Goal: Information Seeking & Learning: Check status

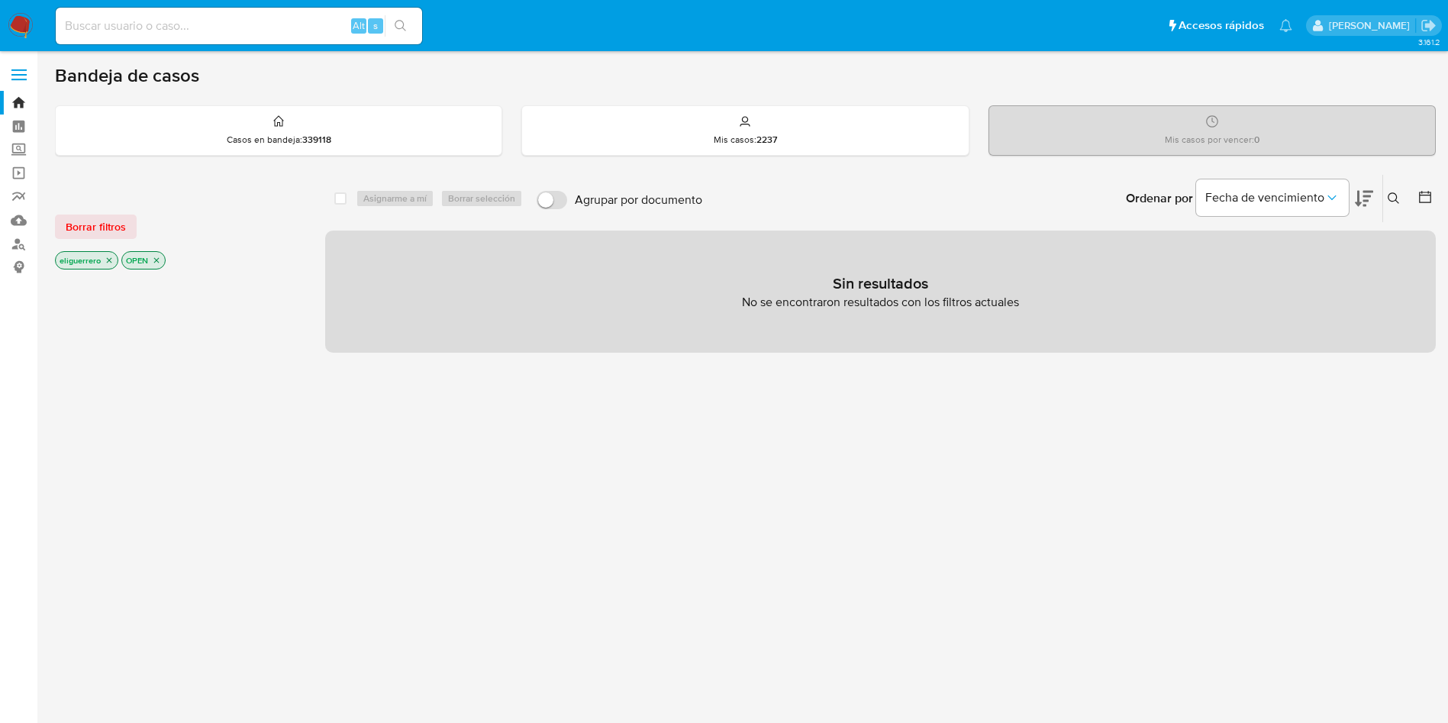
click at [322, 18] on input at bounding box center [239, 26] width 366 height 20
click at [321, 18] on input at bounding box center [239, 26] width 366 height 20
paste input "549923980"
type input "549923980"
click at [408, 22] on button "search-icon" at bounding box center [400, 25] width 31 height 21
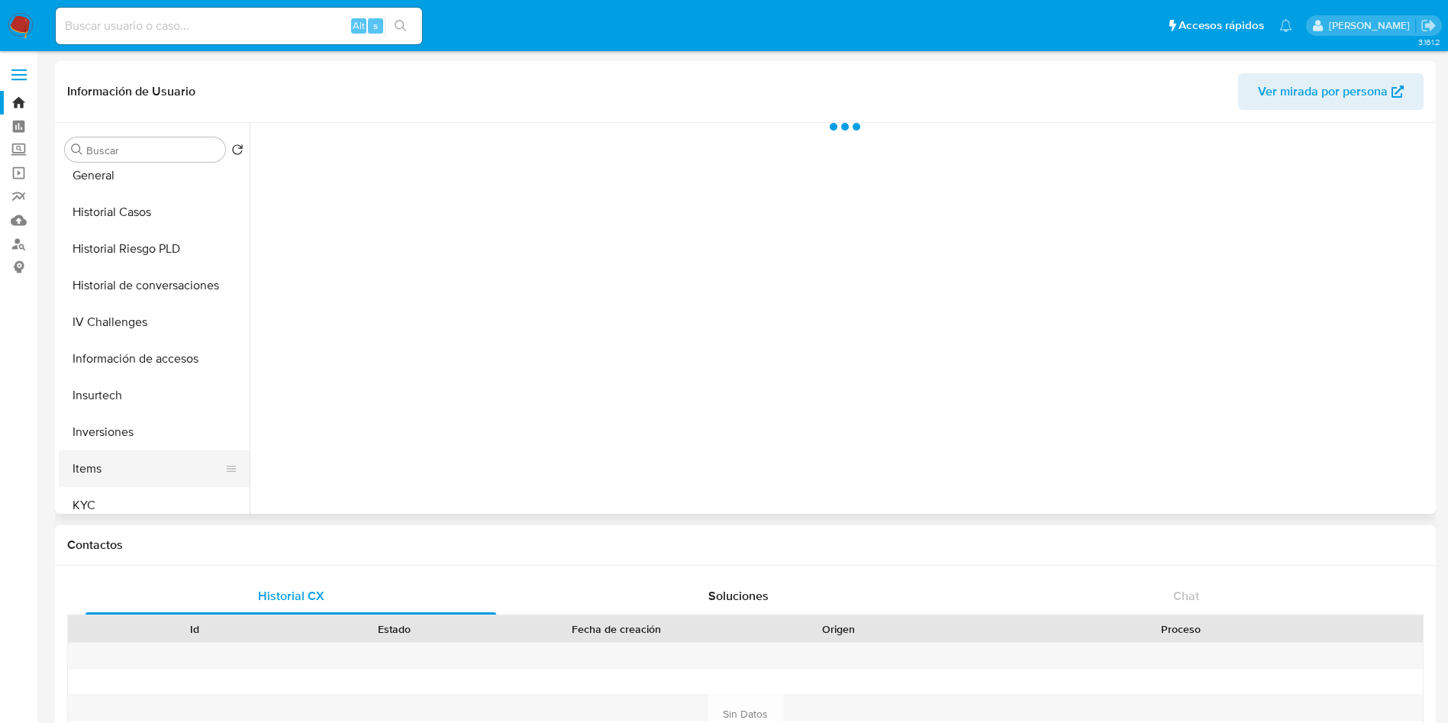
select select "10"
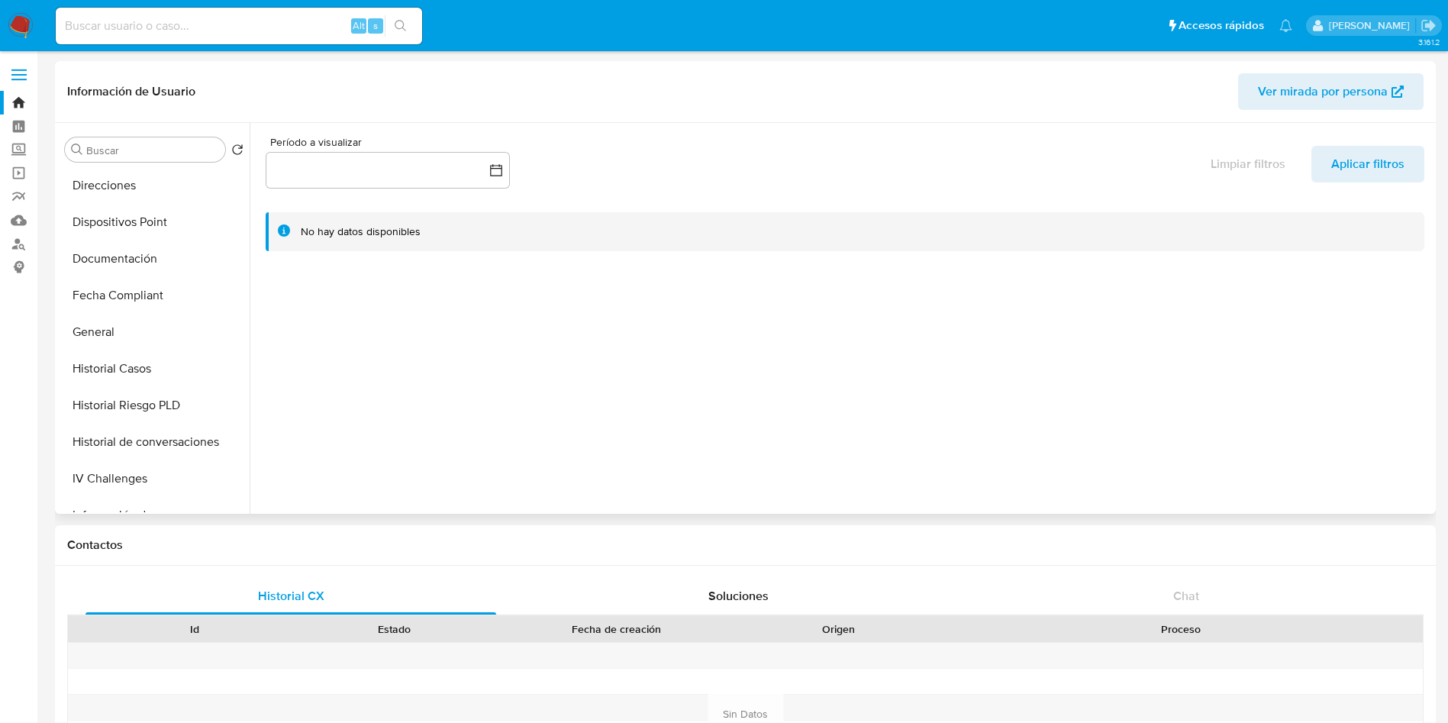
scroll to position [343, 0]
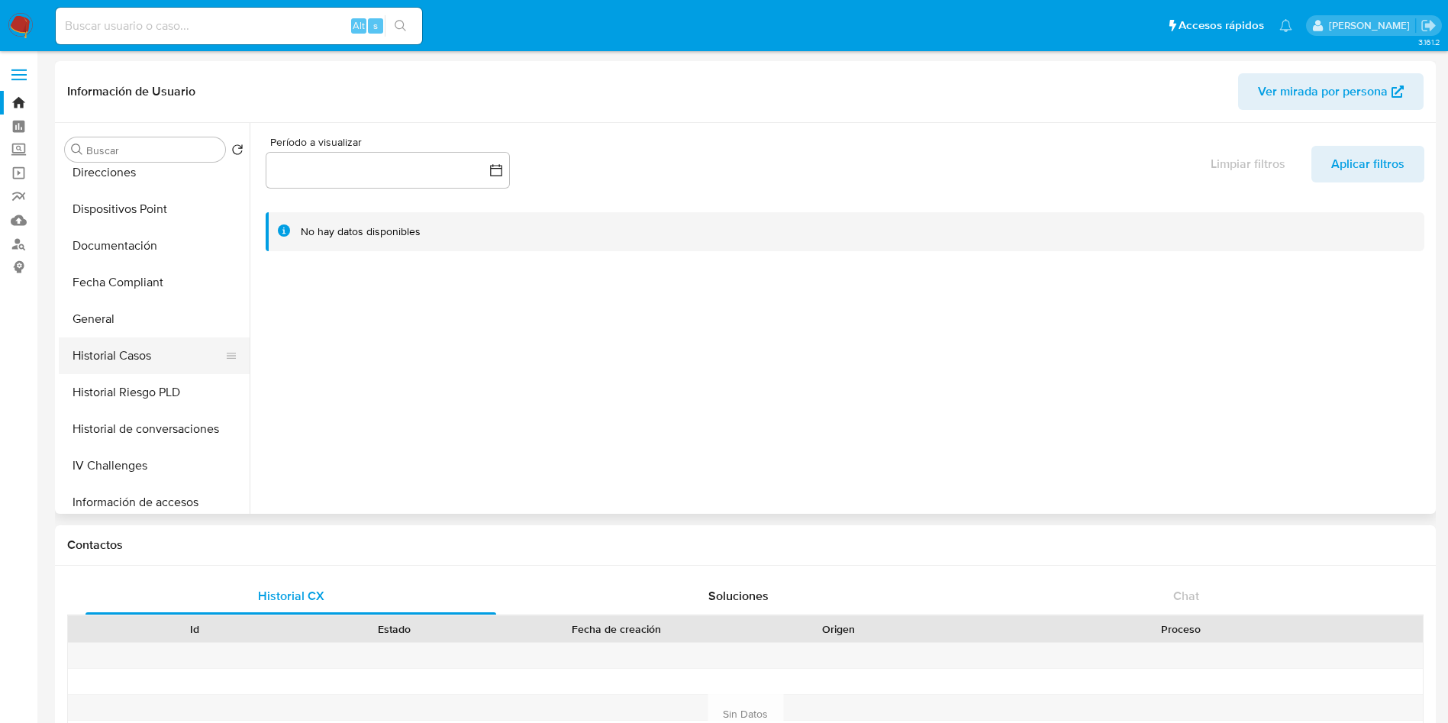
click at [131, 366] on button "Historial Casos" at bounding box center [148, 355] width 179 height 37
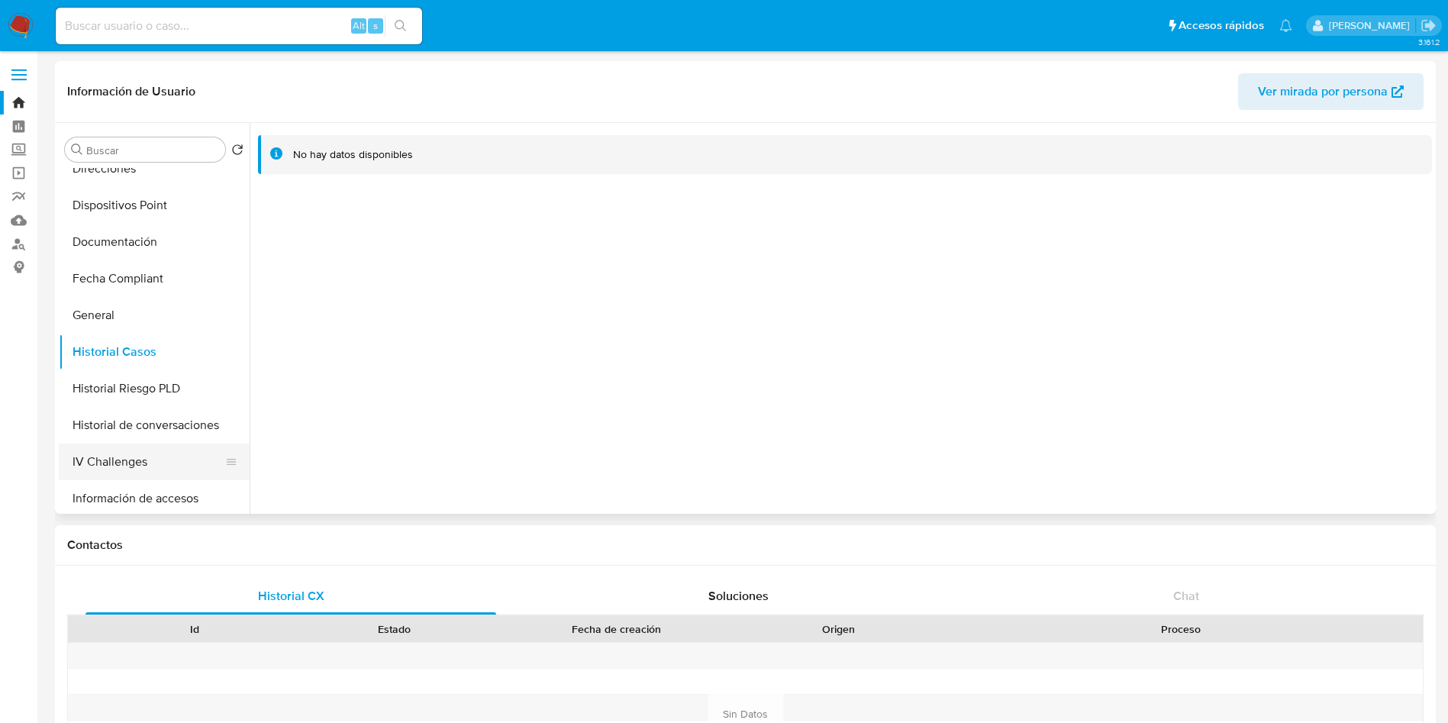
scroll to position [687, 0]
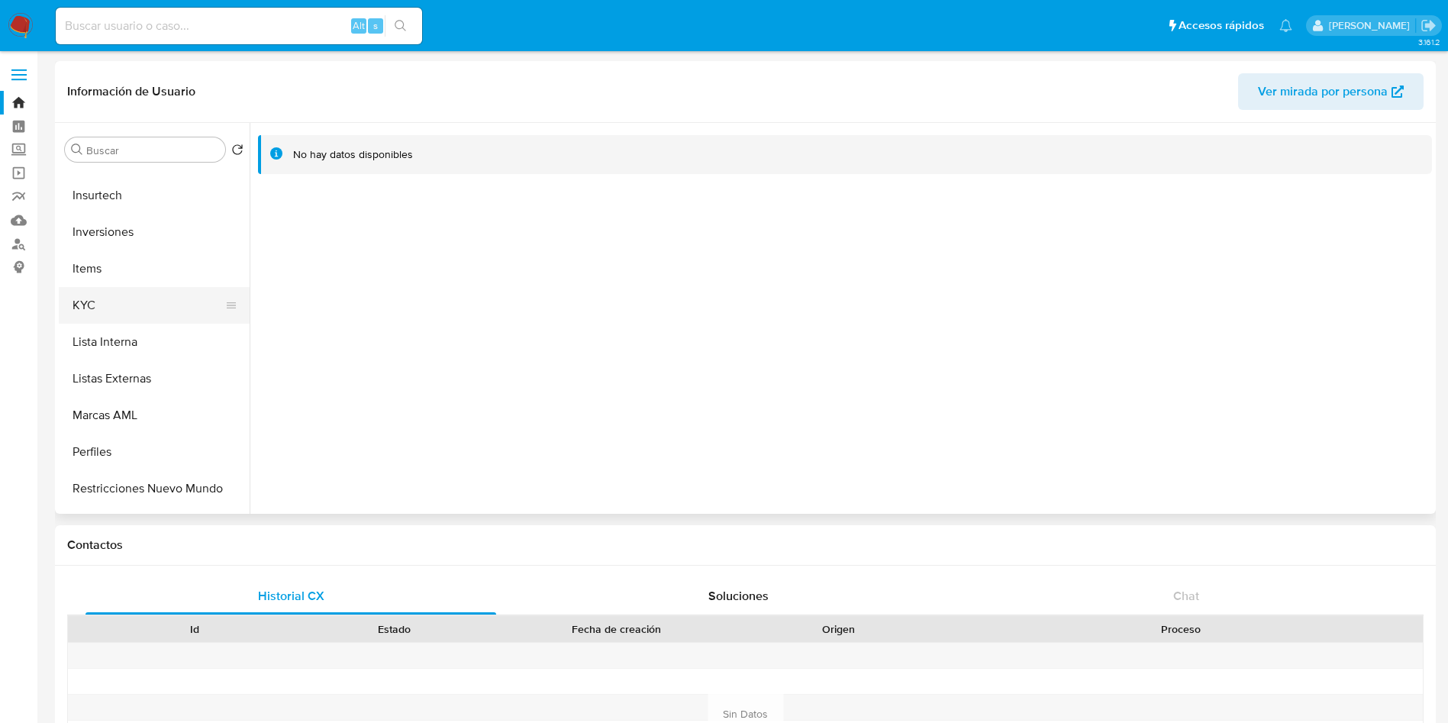
click at [118, 314] on button "KYC" at bounding box center [148, 305] width 179 height 37
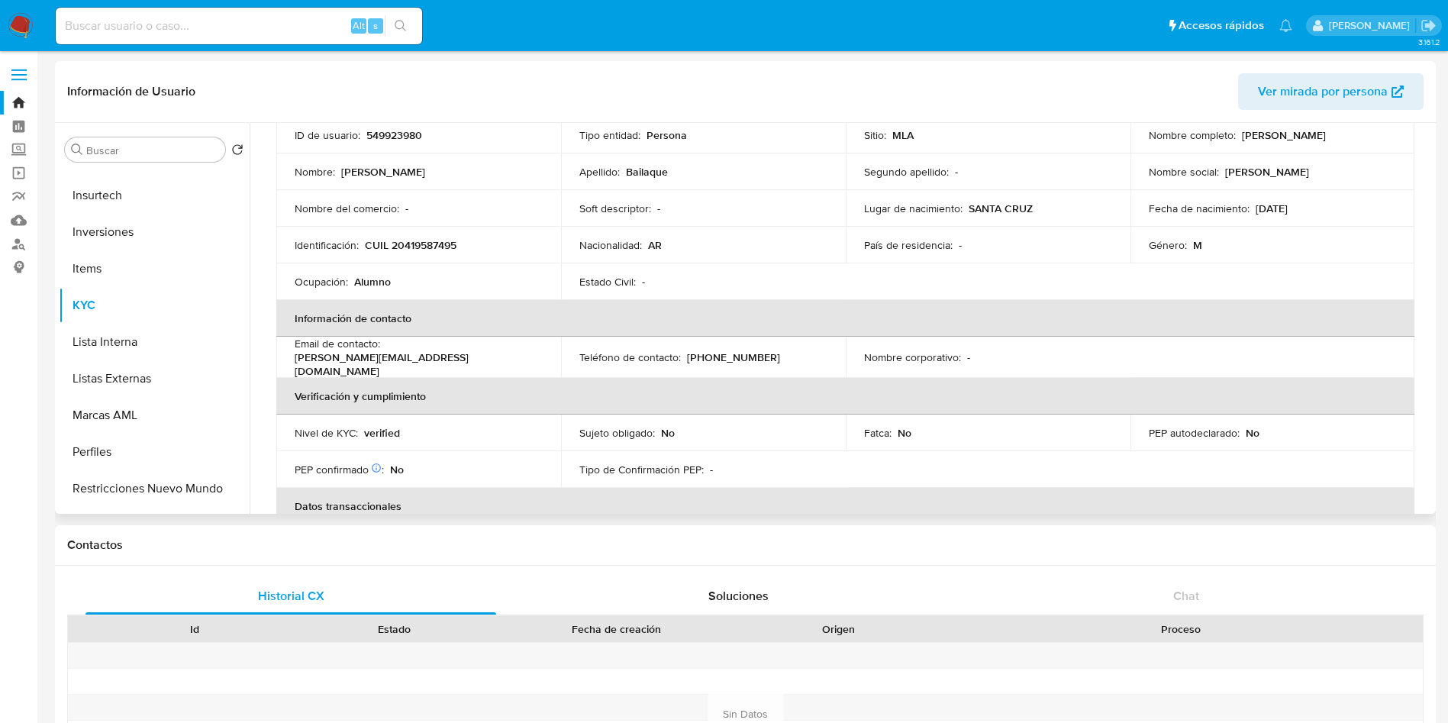
scroll to position [343, 0]
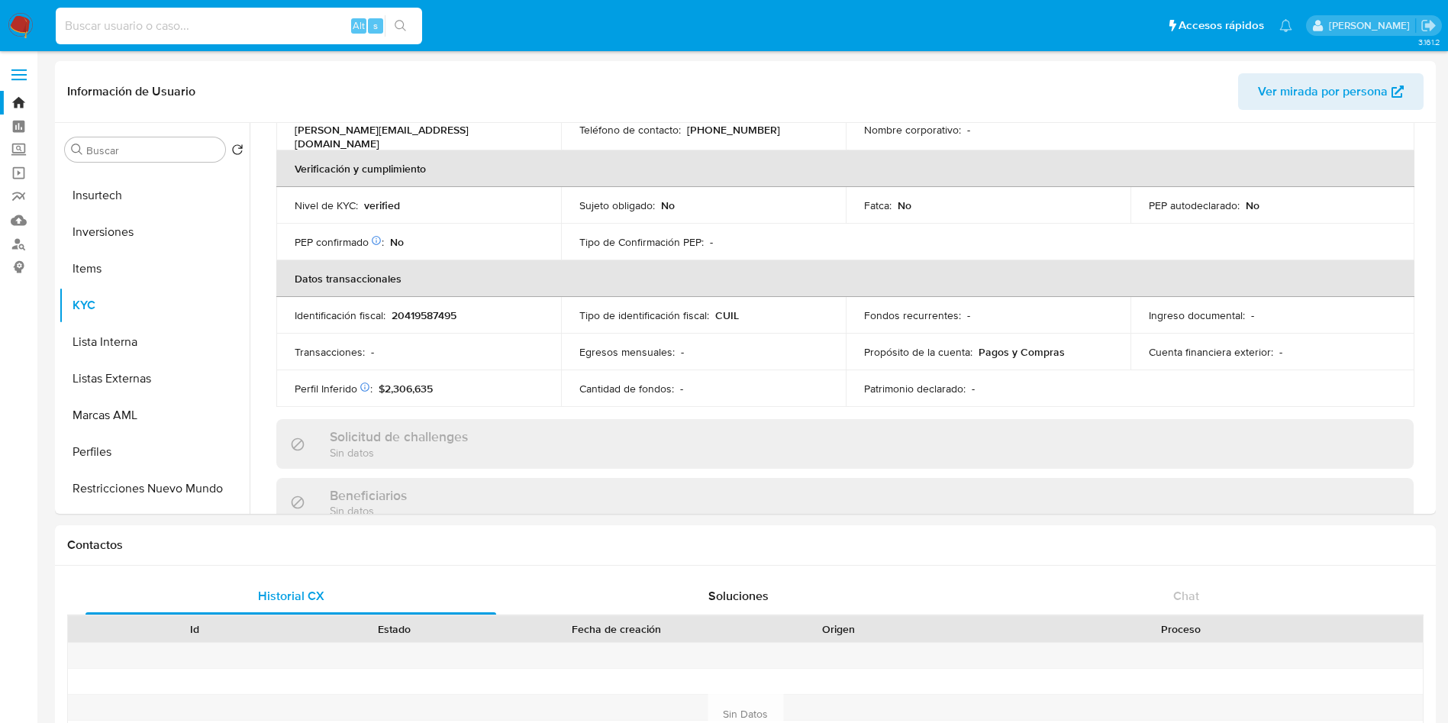
click at [258, 31] on input at bounding box center [239, 26] width 366 height 20
click at [258, 29] on input at bounding box center [239, 26] width 366 height 20
paste input "256677191"
type input "256677191"
click at [405, 31] on icon "search-icon" at bounding box center [401, 26] width 12 height 12
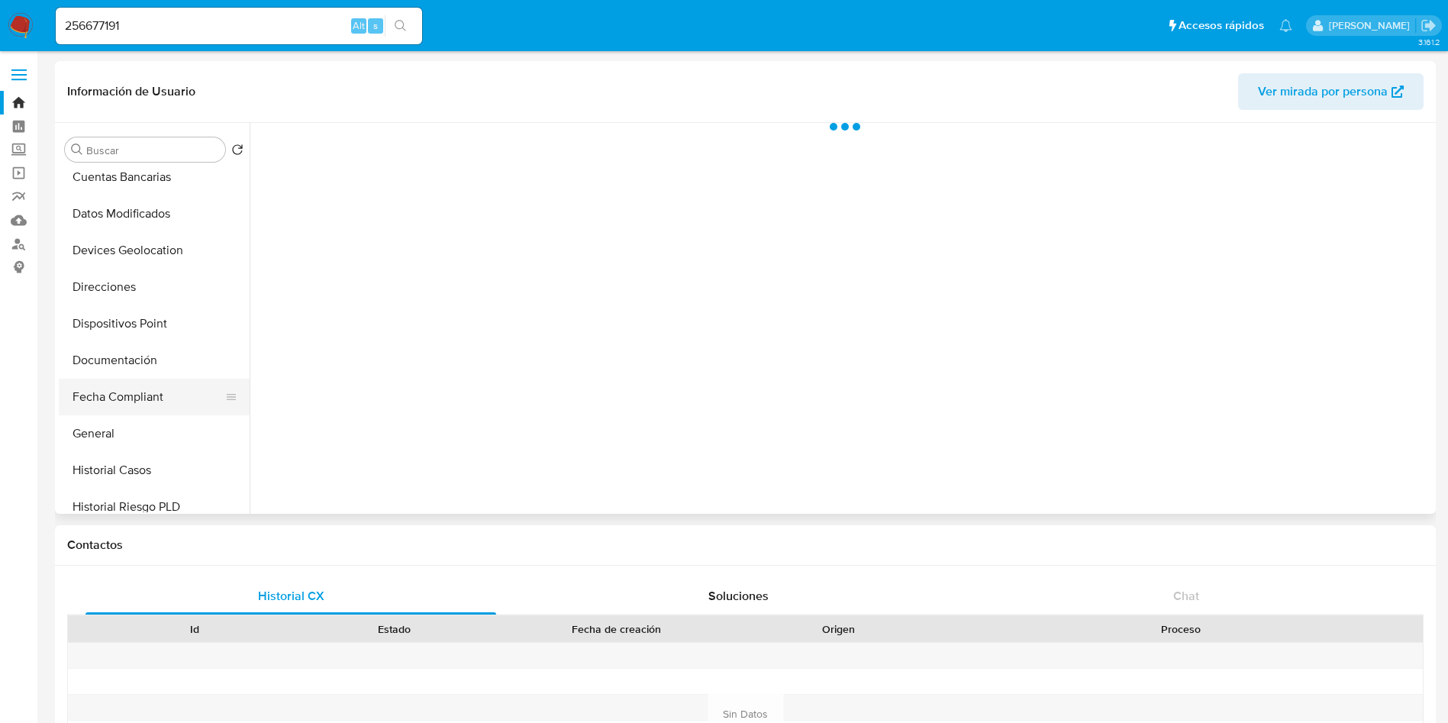
select select "10"
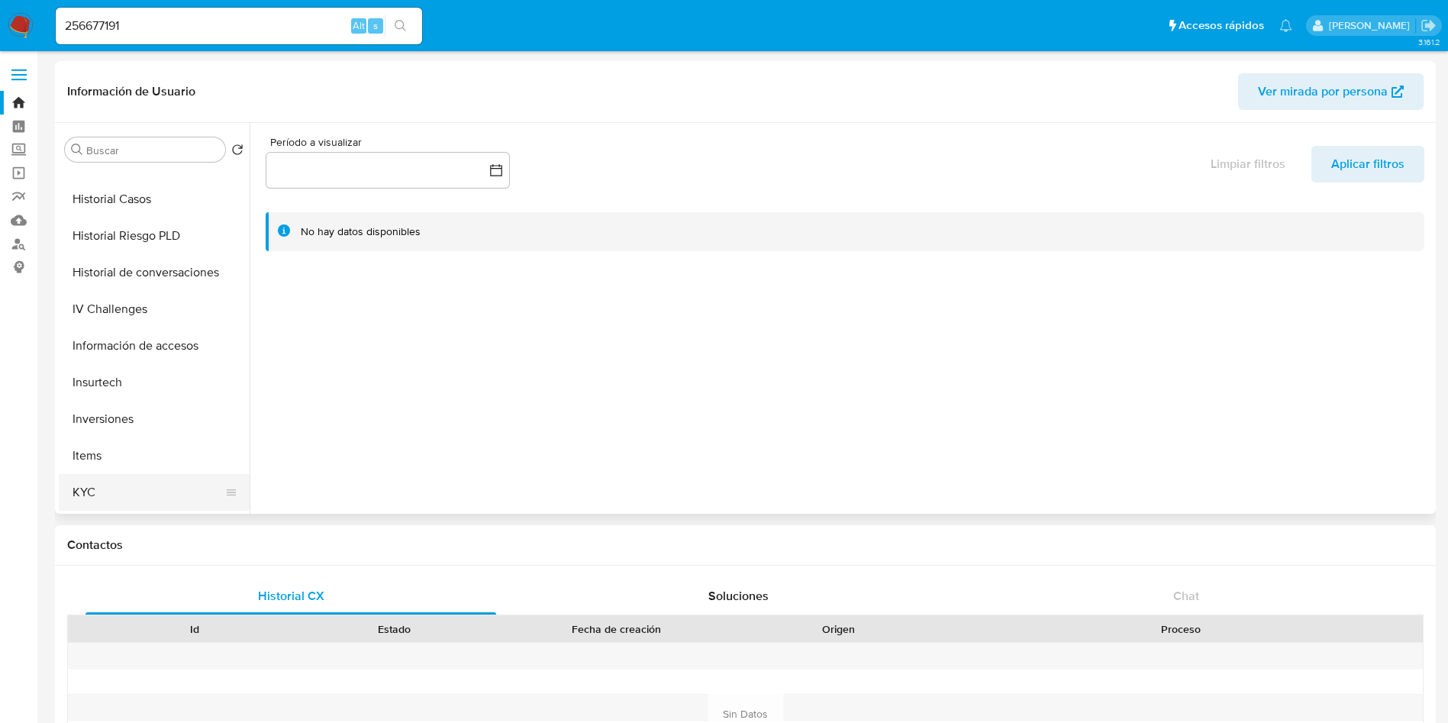
scroll to position [448, 0]
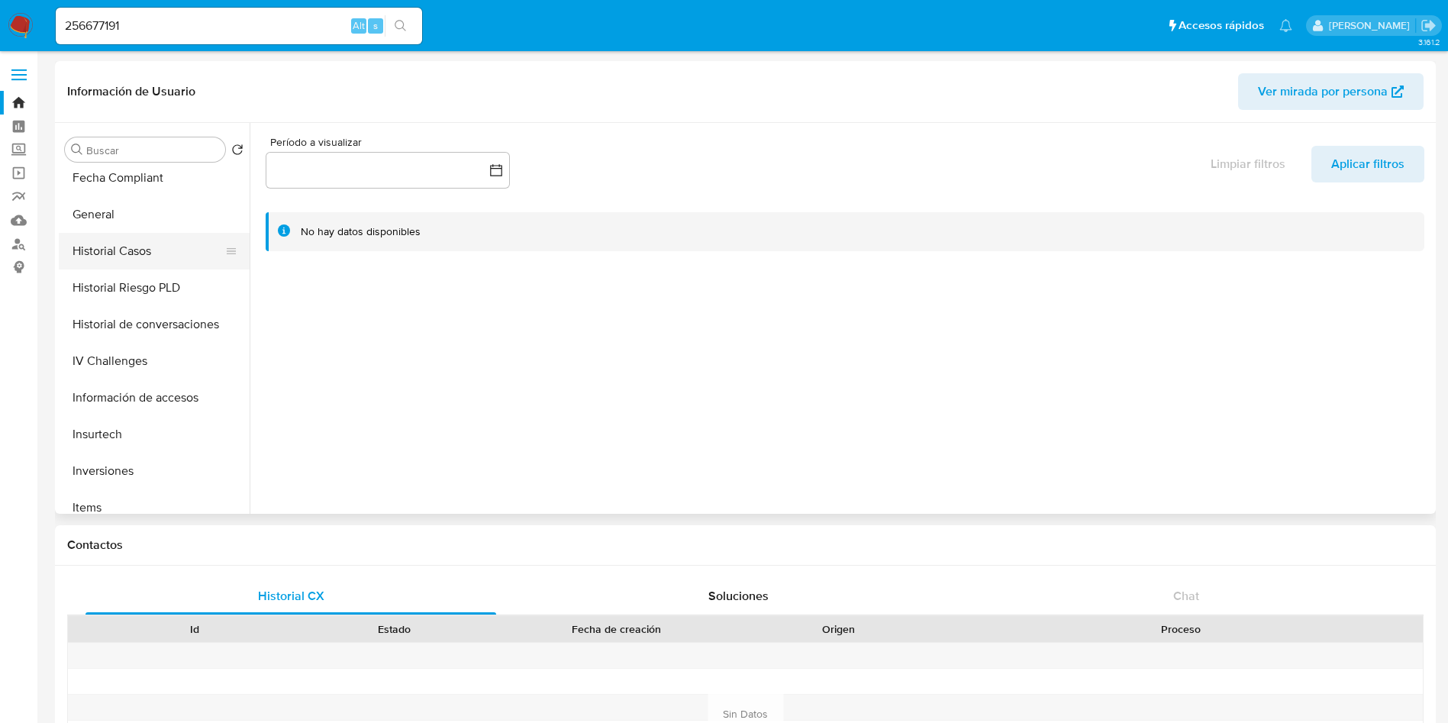
click at [172, 245] on button "Historial Casos" at bounding box center [148, 251] width 179 height 37
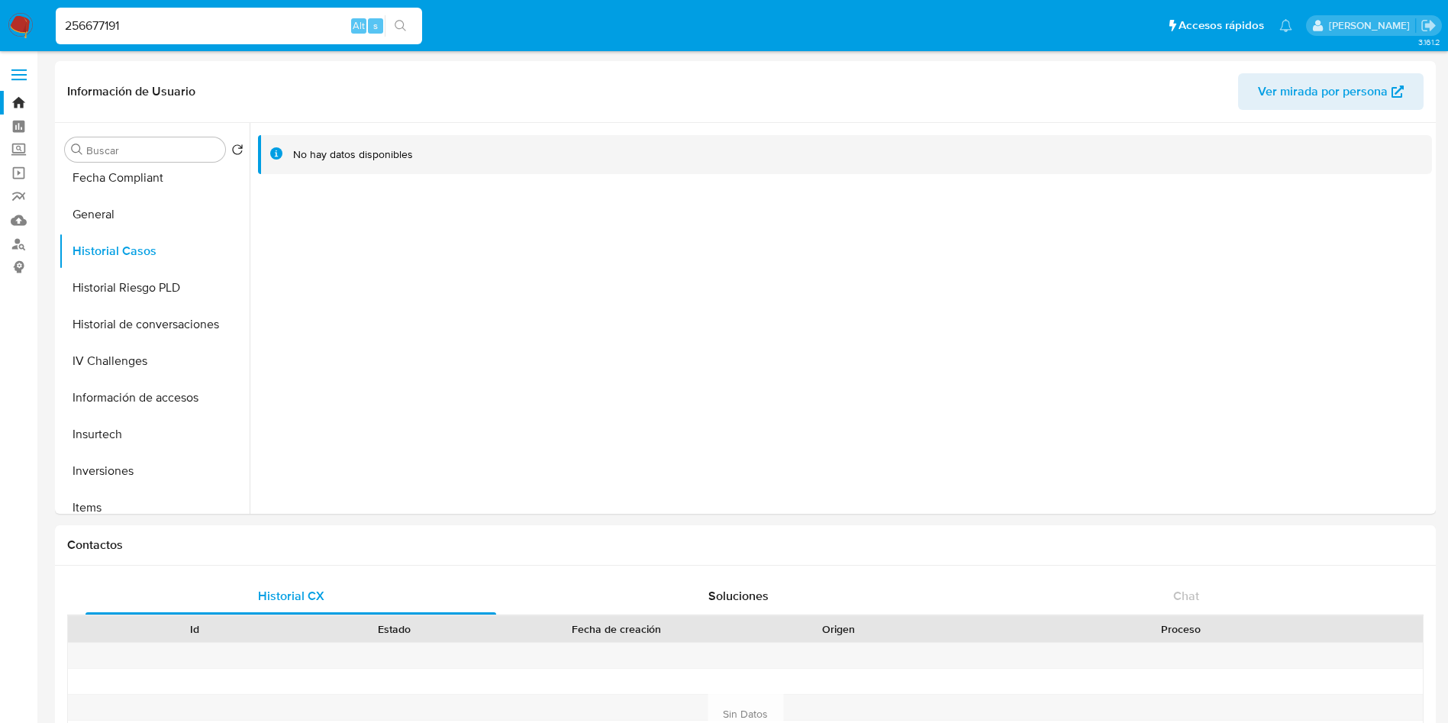
drag, startPoint x: 265, startPoint y: 22, endPoint x: 0, endPoint y: -10, distance: 266.8
paste input "403048164"
type input "403048164"
click at [413, 26] on button "search-icon" at bounding box center [400, 25] width 31 height 21
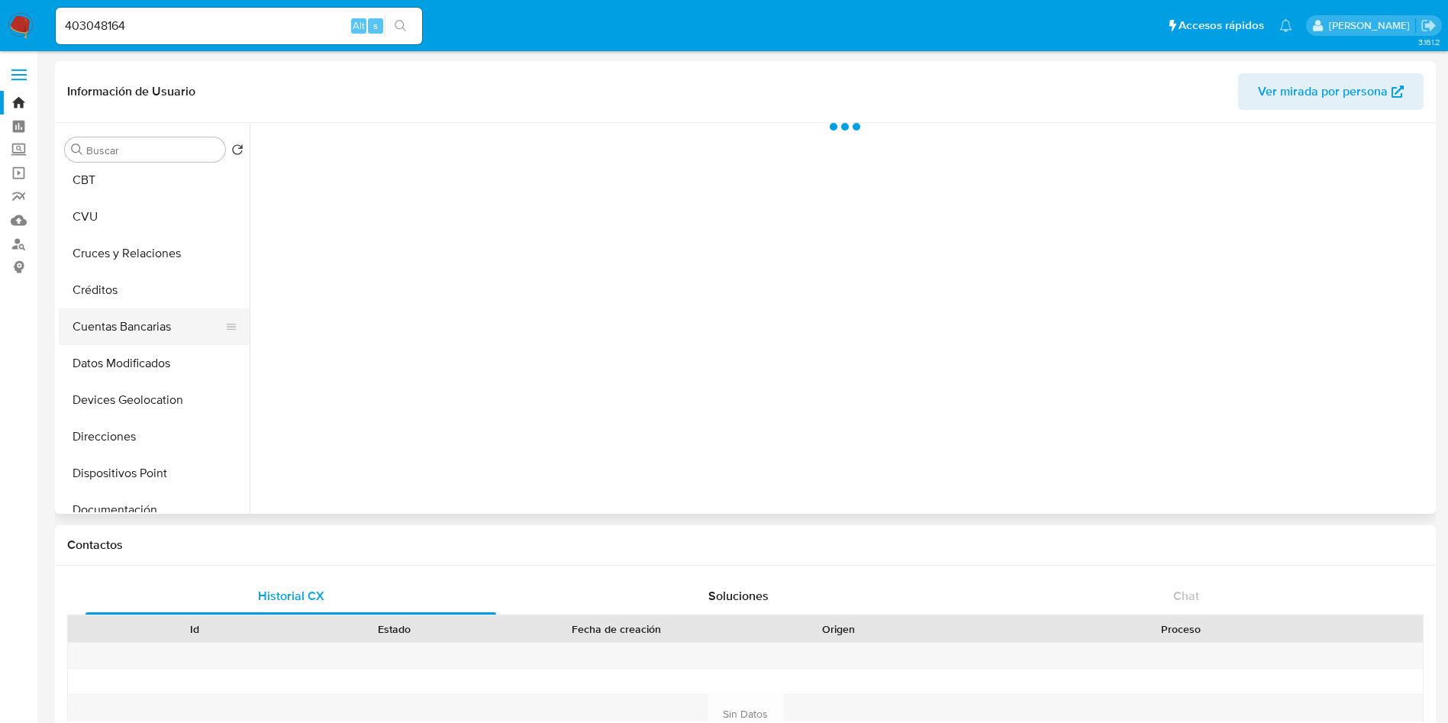
select select "10"
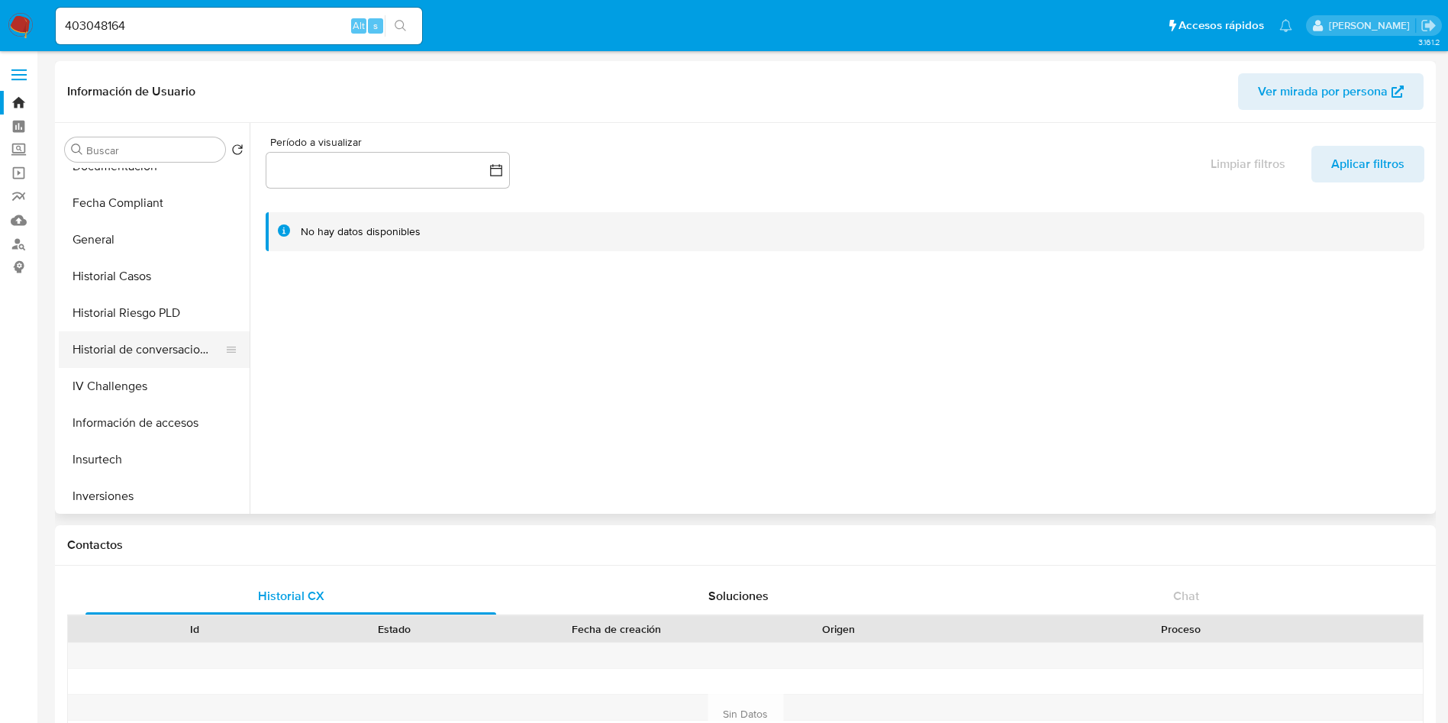
scroll to position [458, 0]
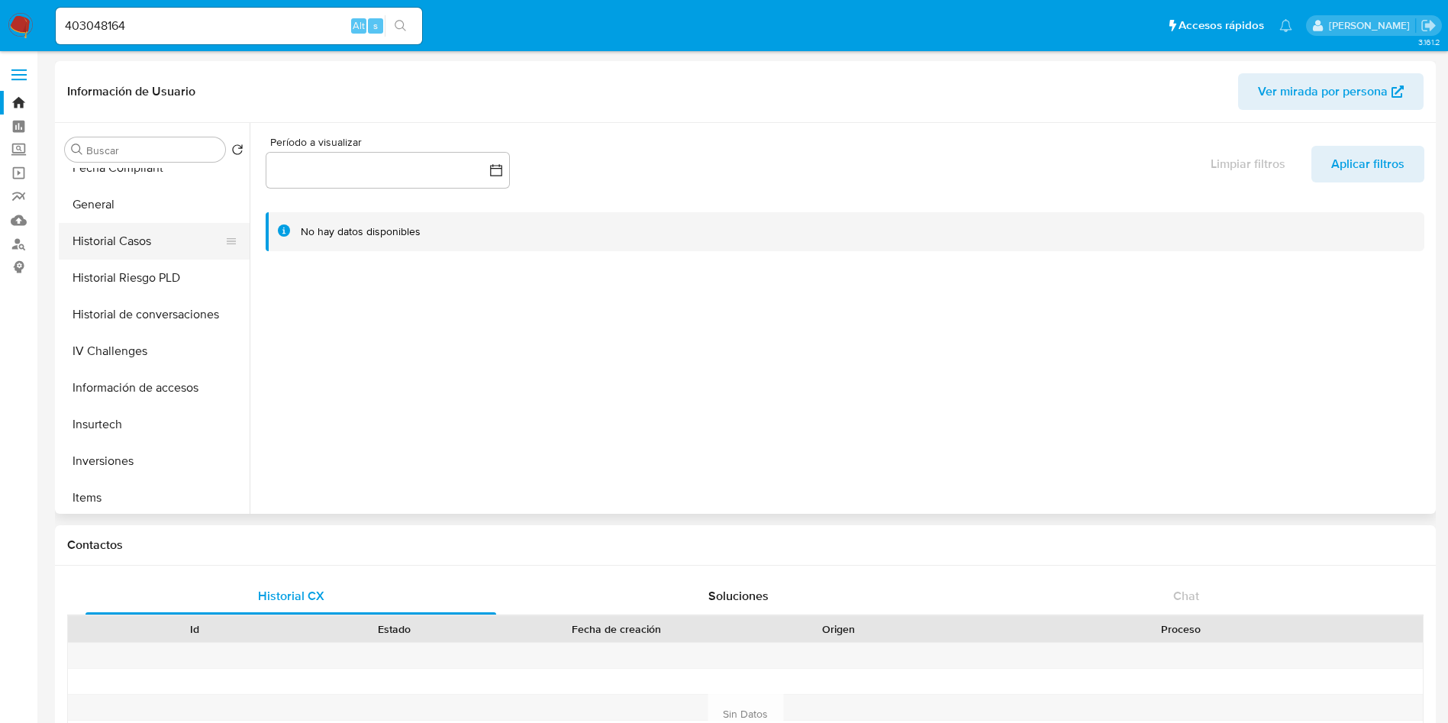
click at [142, 248] on button "Historial Casos" at bounding box center [148, 241] width 179 height 37
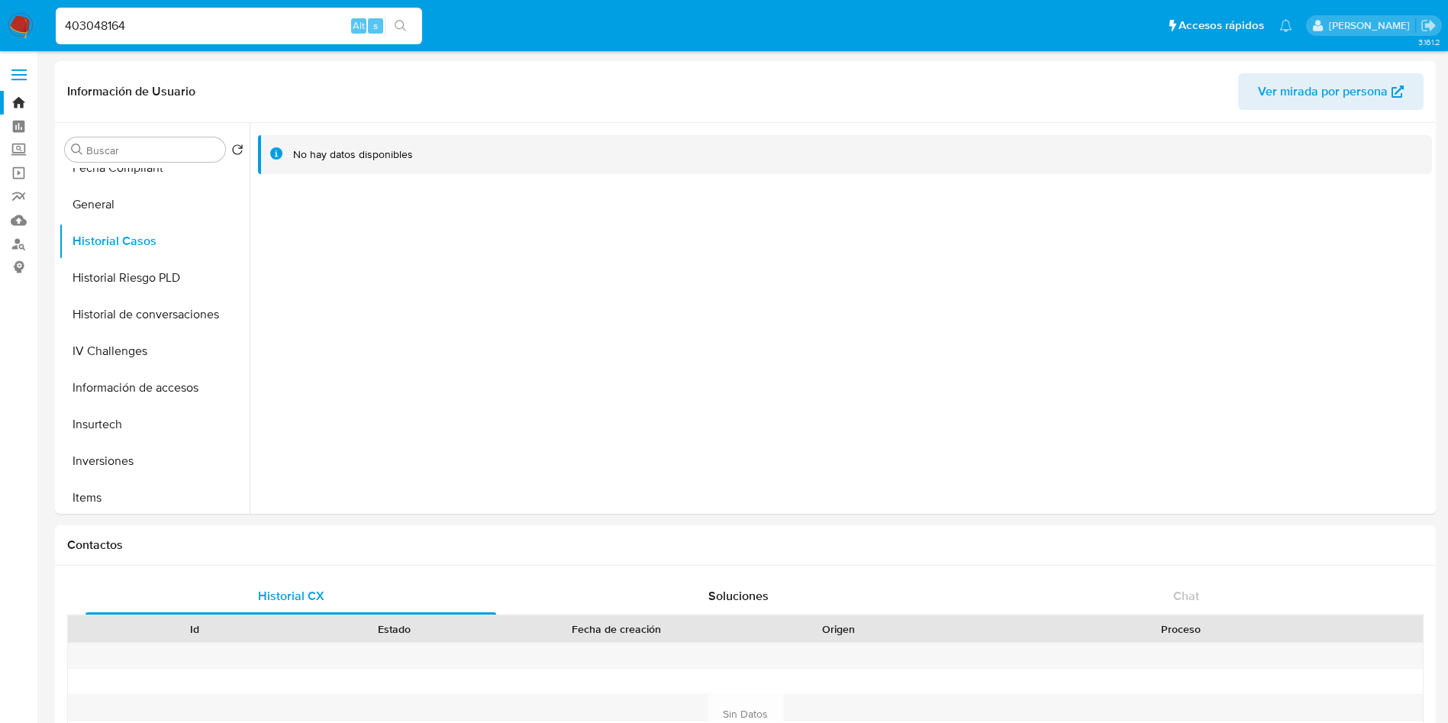
click at [260, 34] on input "403048164" at bounding box center [239, 26] width 366 height 20
paste input "419748068"
type input "403048164"
paste input "419748068"
type input "419748068"
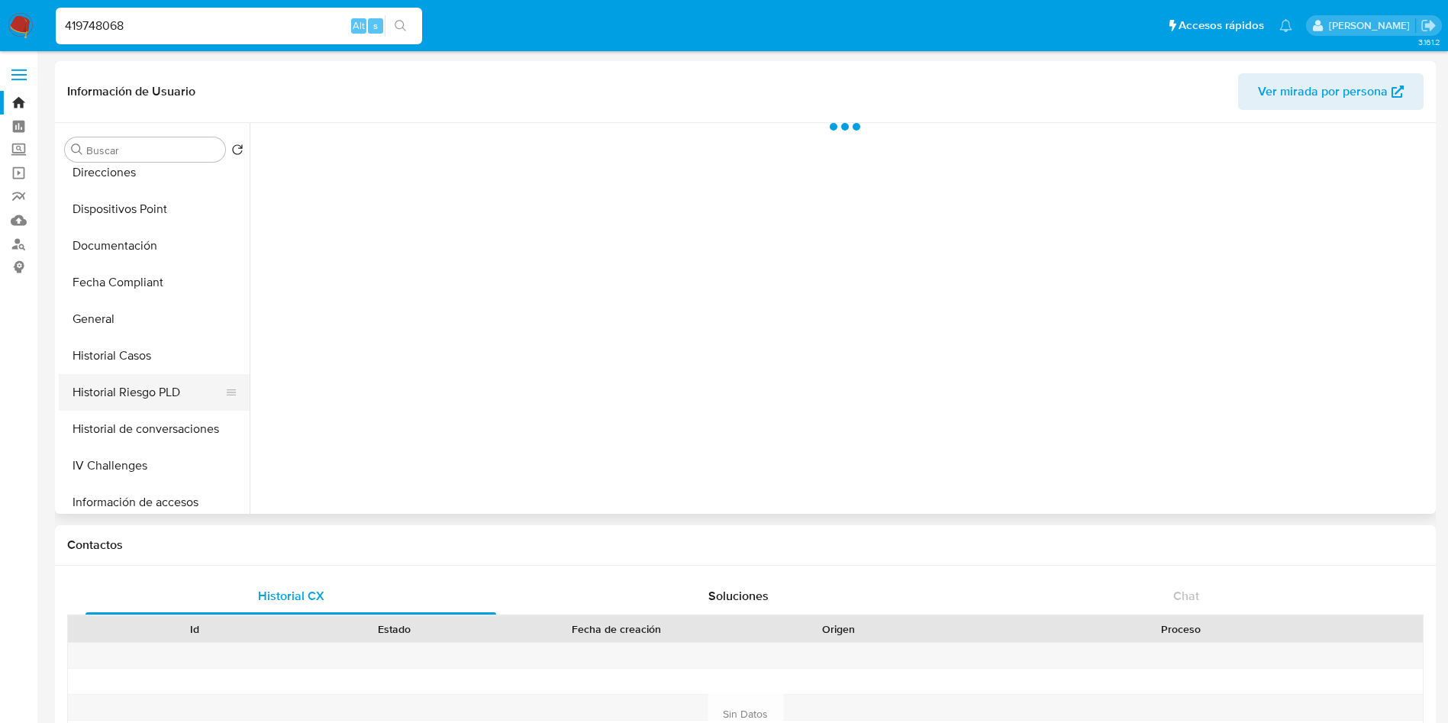
select select "10"
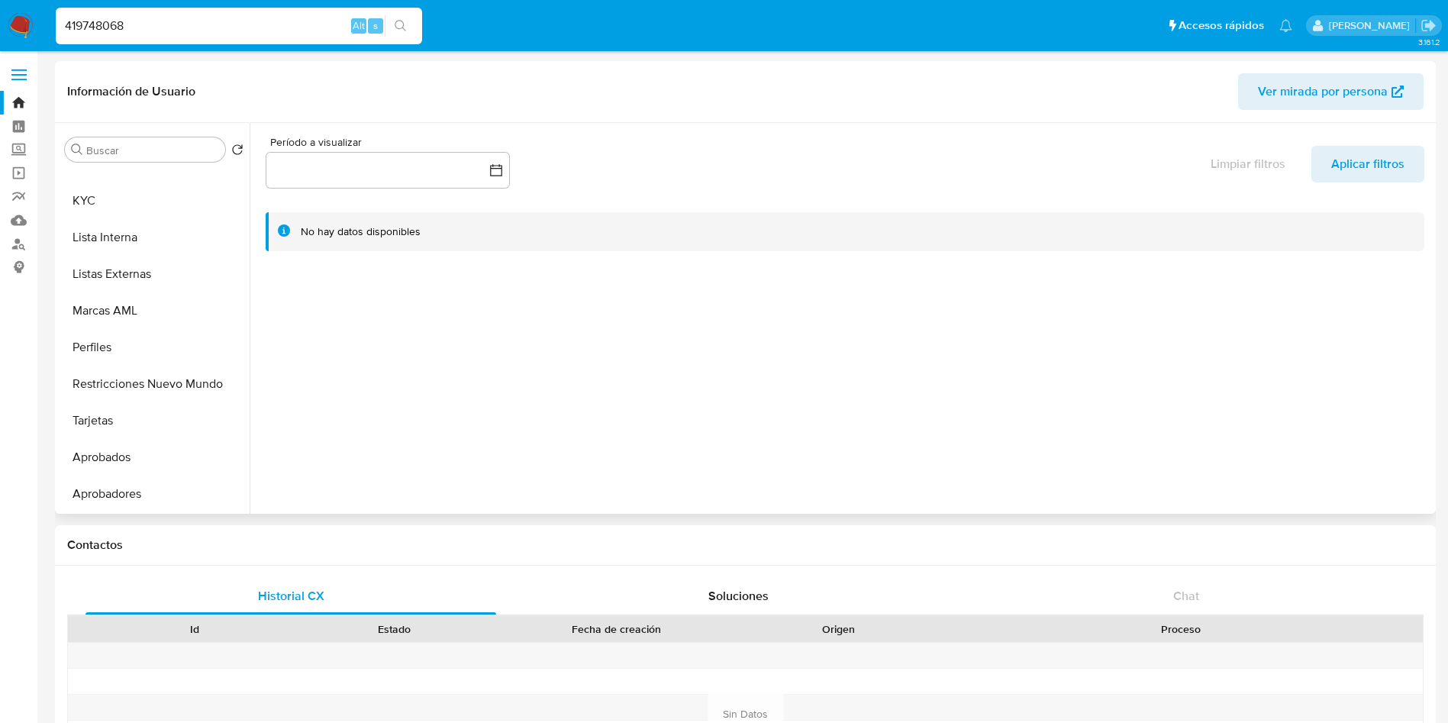
scroll to position [448, 0]
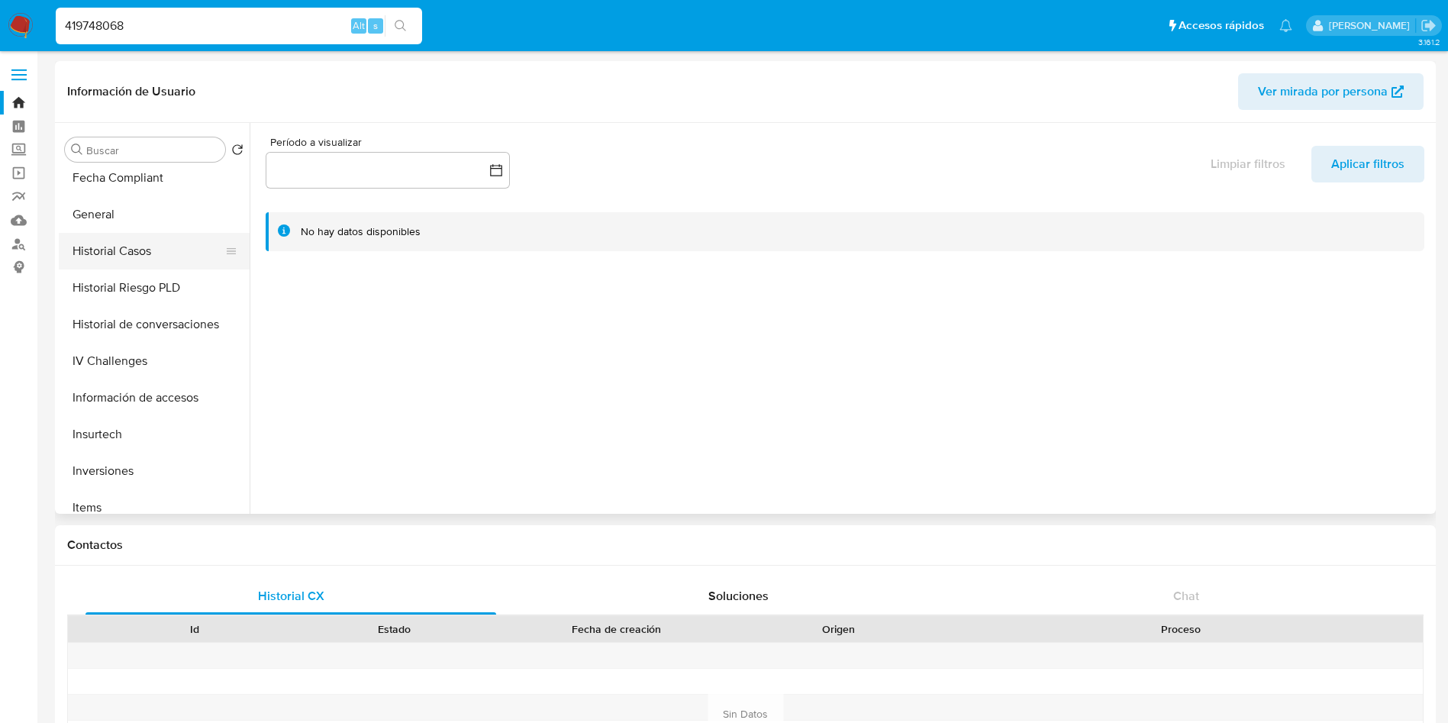
click at [141, 246] on button "Historial Casos" at bounding box center [148, 251] width 179 height 37
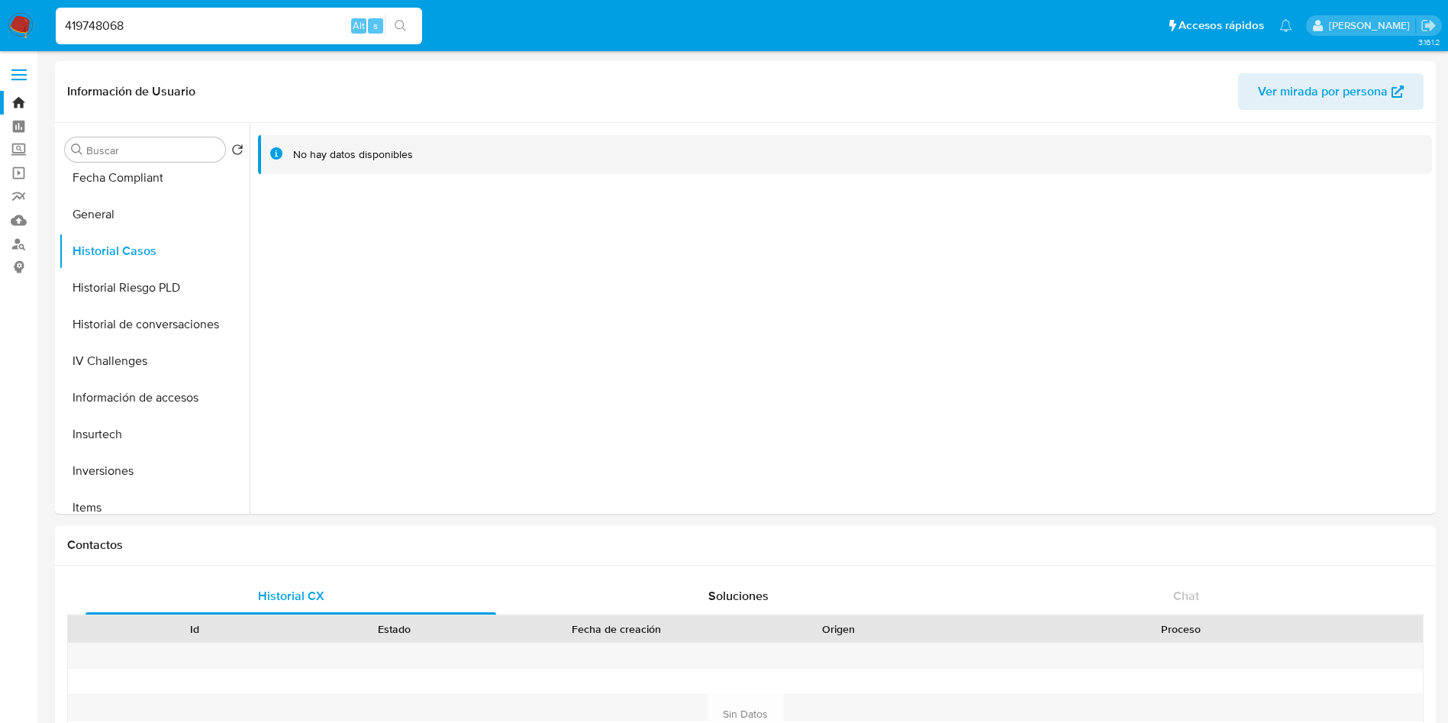
drag, startPoint x: 172, startPoint y: 34, endPoint x: 1, endPoint y: 22, distance: 172.1
click at [1, 22] on nav "Pausado Ver notificaciones 419748068 Alt s Accesos rápidos Presiona las siguien…" at bounding box center [724, 25] width 1448 height 51
paste input "399336620"
type input "399336620"
click at [399, 27] on icon "search-icon" at bounding box center [401, 26] width 12 height 12
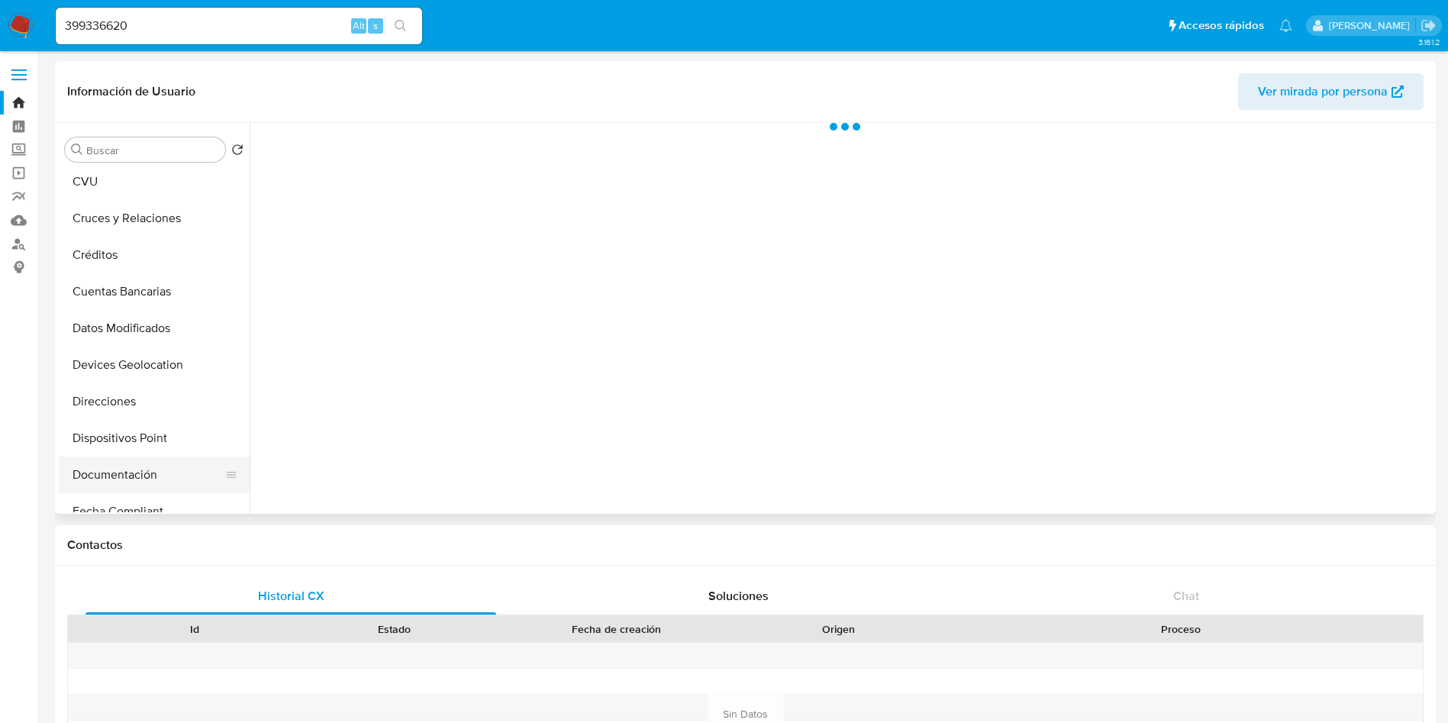
select select "10"
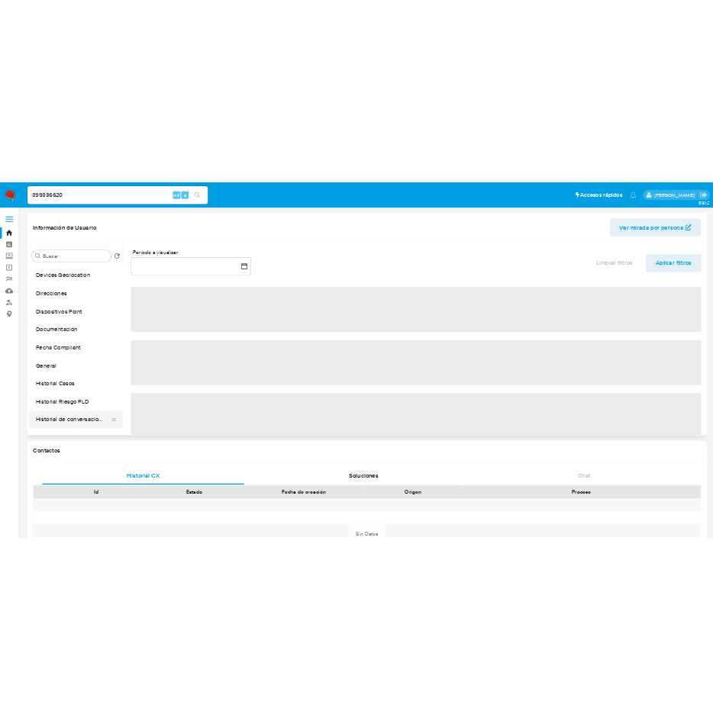
scroll to position [343, 0]
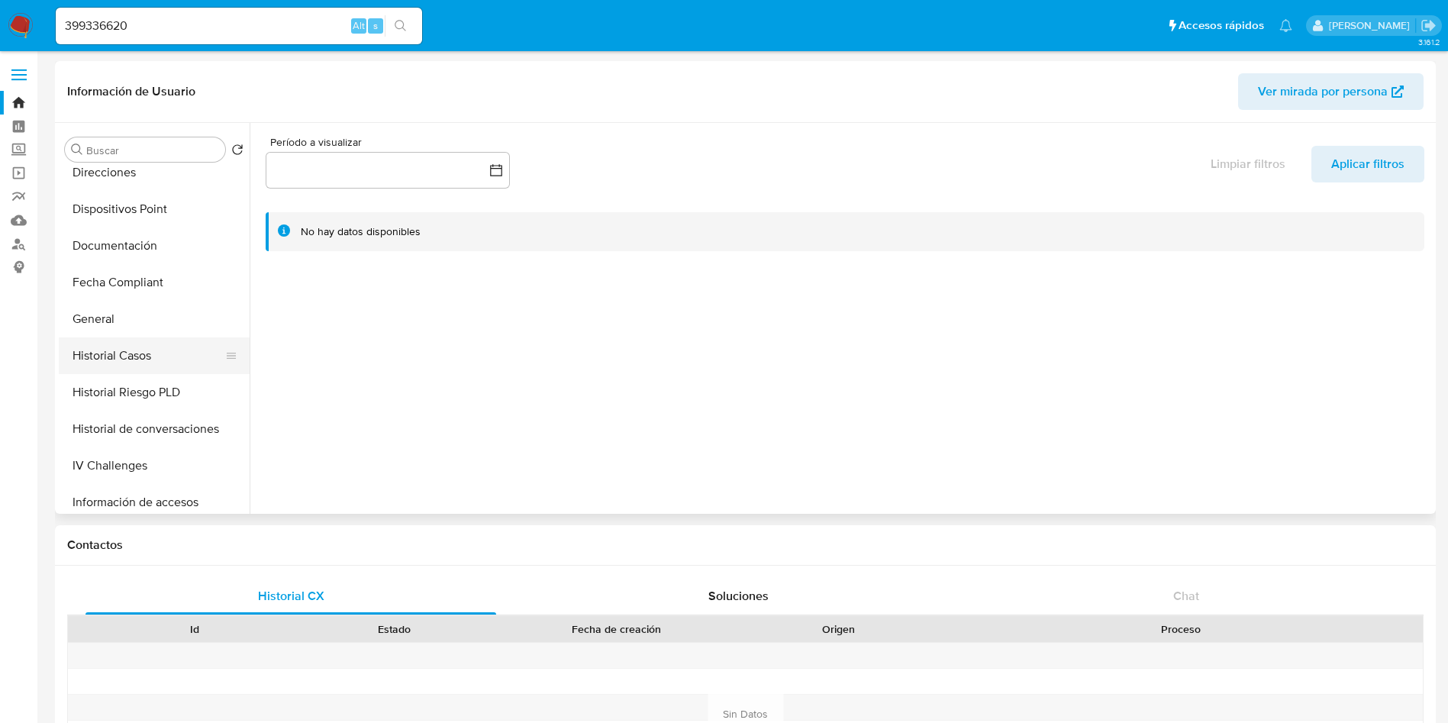
click at [134, 356] on button "Historial Casos" at bounding box center [148, 355] width 179 height 37
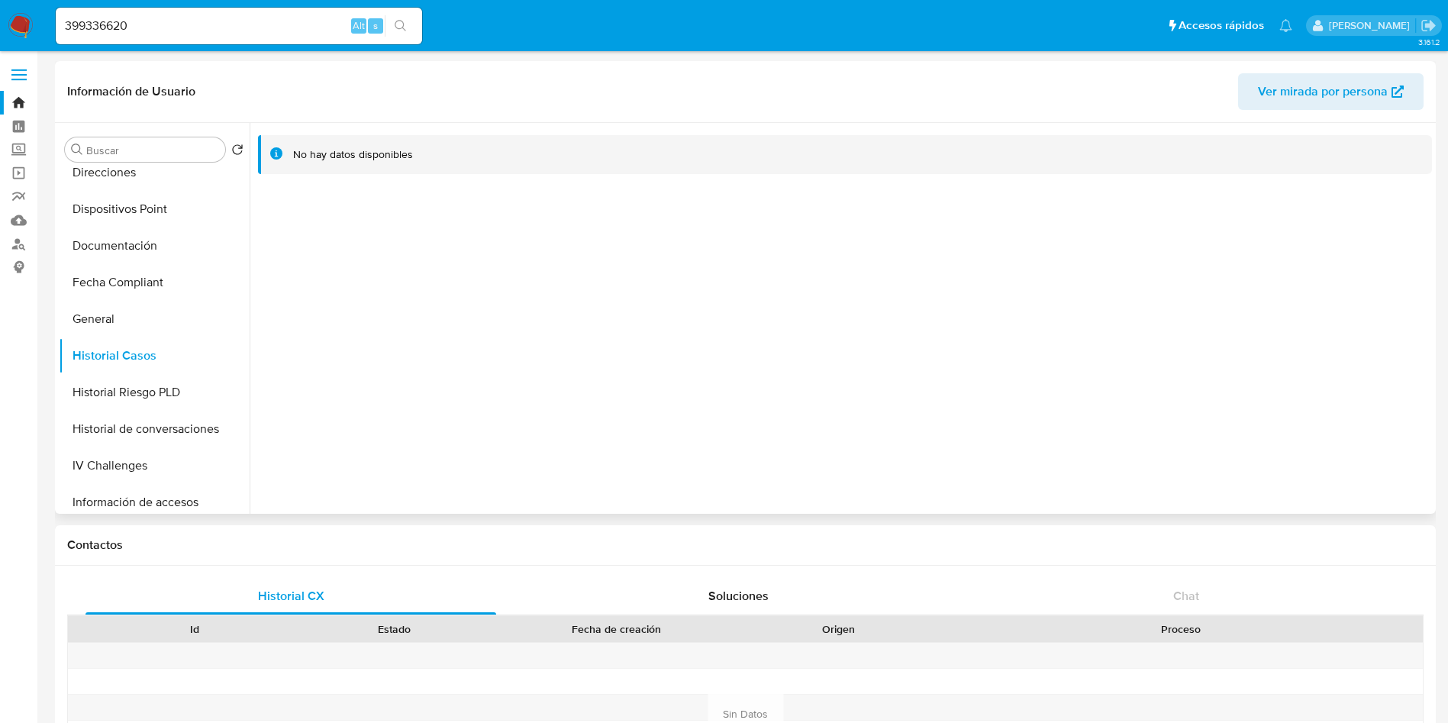
click at [708, 401] on div at bounding box center [841, 318] width 1182 height 391
